Goal: Navigation & Orientation: Find specific page/section

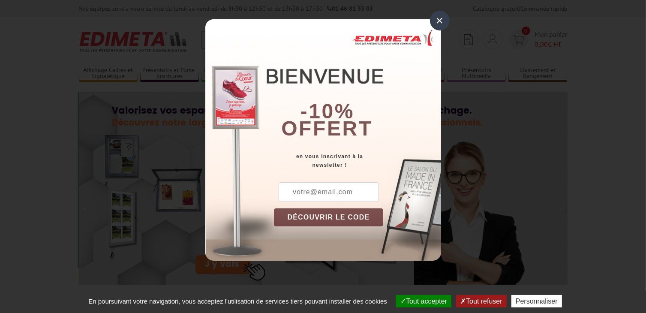
click at [439, 21] on div "×" at bounding box center [440, 21] width 20 height 20
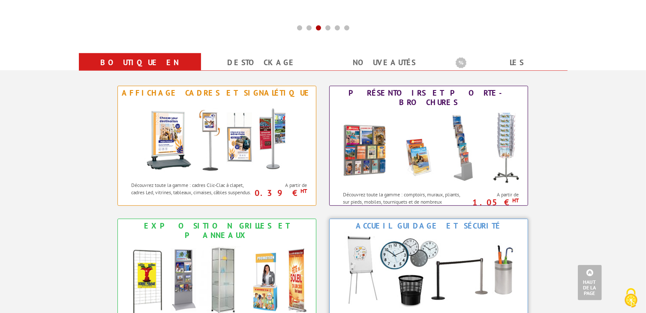
scroll to position [300, 0]
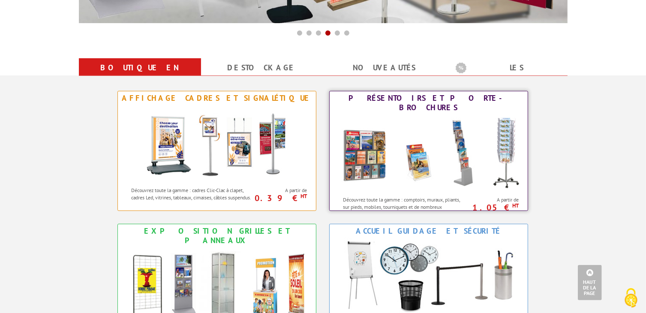
click at [369, 162] on img at bounding box center [428, 152] width 189 height 77
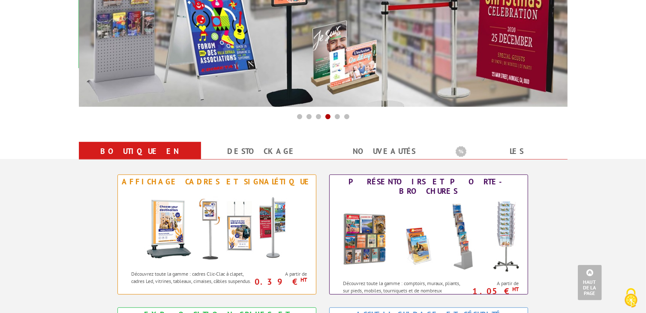
scroll to position [214, 0]
